Goal: Task Accomplishment & Management: Complete application form

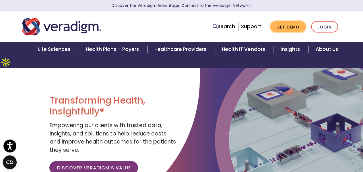
click at [284, 27] on link "Get Demo" at bounding box center [287, 26] width 35 height 11
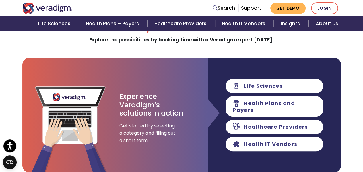
scroll to position [57, 0]
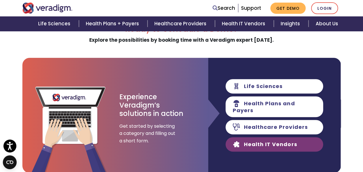
click at [266, 137] on link "Health IT Vendors" at bounding box center [275, 144] width 98 height 14
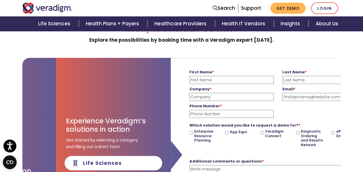
scroll to position [0, 186]
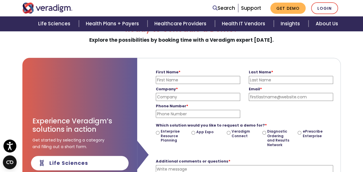
click at [173, 76] on input "First Name *" at bounding box center [198, 80] width 84 height 8
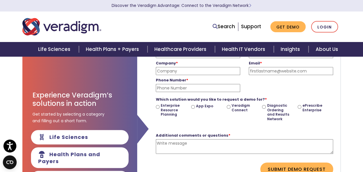
scroll to position [29, 0]
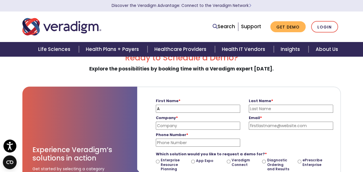
type input "Ansh"
click at [260, 104] on input "Last Name *" at bounding box center [291, 108] width 84 height 8
type input "bhatia"
click at [175, 121] on input "Company *" at bounding box center [198, 125] width 84 height 8
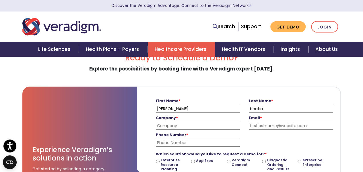
type input "Dawdle.live"
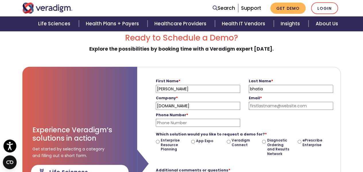
scroll to position [57, 0]
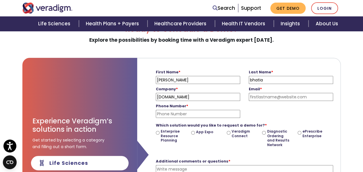
click at [267, 93] on input "Email *" at bounding box center [291, 97] width 84 height 8
type input "s"
type input "ansh@dawdle.in"
click at [179, 110] on input "Phone Number *" at bounding box center [198, 114] width 84 height 8
type input "9663912967"
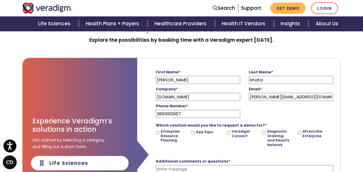
scroll to position [115, 0]
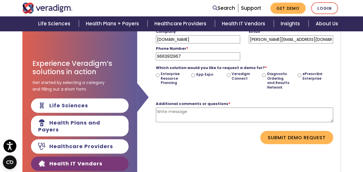
click at [227, 73] on input "Veradigm Connect" at bounding box center [229, 75] width 4 height 4
radio input "true"
click at [200, 101] on strong "Additional comments or questions *" at bounding box center [193, 103] width 75 height 5
click at [200, 107] on textarea "Additional comments or questions *" at bounding box center [244, 114] width 177 height 15
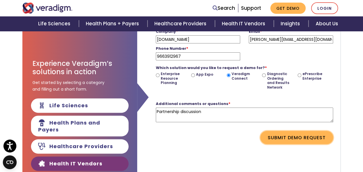
type textarea "Partnership discussion"
click at [271, 131] on button "Submit Demo Request" at bounding box center [296, 137] width 73 height 13
